Goal: Task Accomplishment & Management: Manage account settings

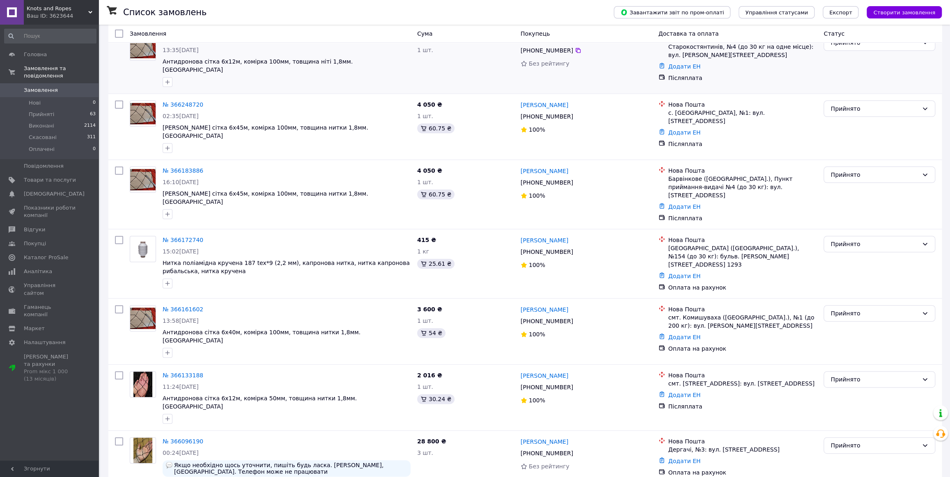
scroll to position [186, 0]
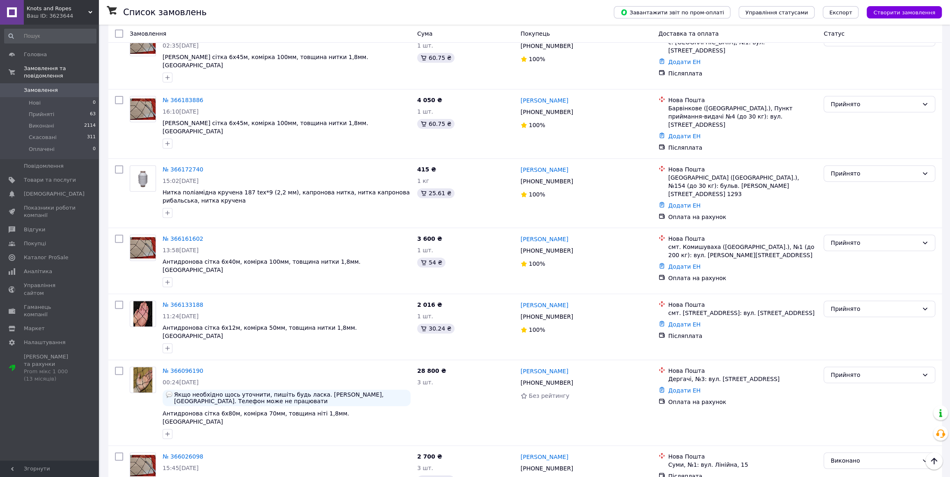
click at [43, 8] on span "Knots and Ropes" at bounding box center [58, 8] width 62 height 7
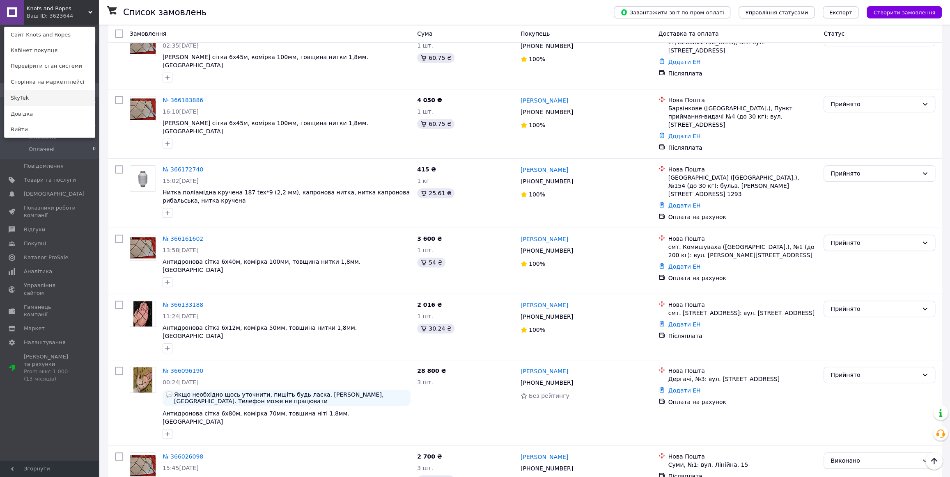
click at [49, 100] on link "SkyTek" at bounding box center [50, 98] width 90 height 16
